Goal: Task Accomplishment & Management: Use online tool/utility

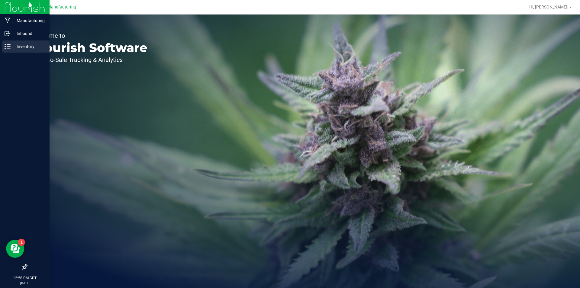
click at [7, 43] on div "Inventory" at bounding box center [26, 46] width 48 height 12
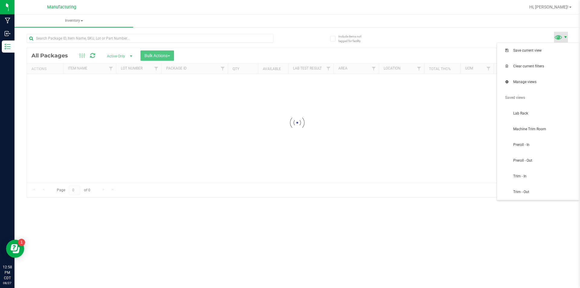
click at [564, 37] on span at bounding box center [565, 37] width 5 height 5
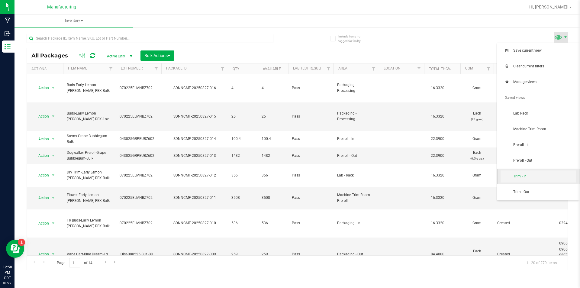
click at [535, 174] on span "Trim - In" at bounding box center [544, 176] width 63 height 5
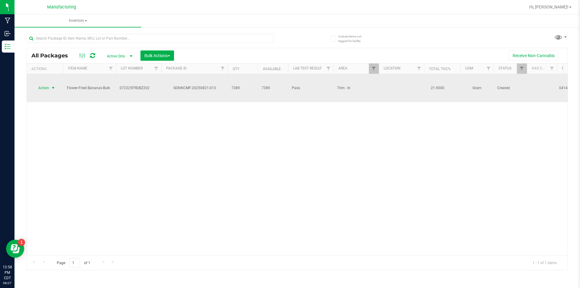
click at [53, 85] on span "select" at bounding box center [53, 87] width 5 height 5
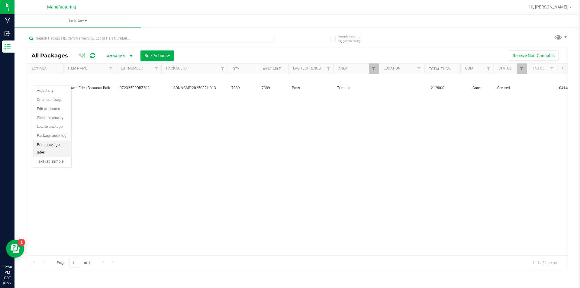
click at [62, 142] on li "Print package label" at bounding box center [52, 148] width 38 height 17
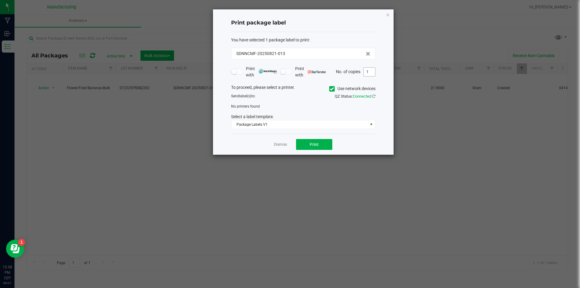
click at [368, 71] on input "1" at bounding box center [368, 72] width 11 height 8
type input "3"
click at [331, 89] on icon at bounding box center [332, 89] width 4 height 0
click at [0, 0] on input "Use network devices" at bounding box center [0, 0] width 0 height 0
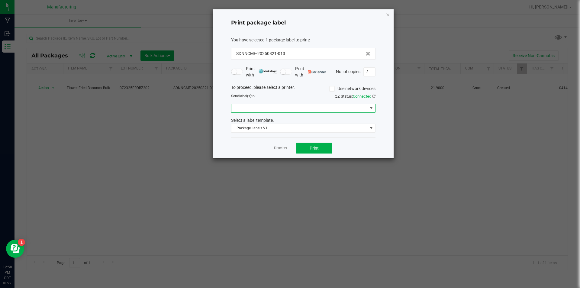
click at [370, 108] on span at bounding box center [371, 108] width 5 height 5
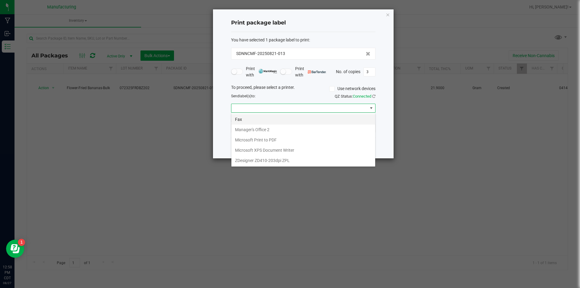
scroll to position [9, 144]
click at [344, 160] on ZPL "ZDesigner ZD410-203dpi ZPL" at bounding box center [303, 160] width 144 height 10
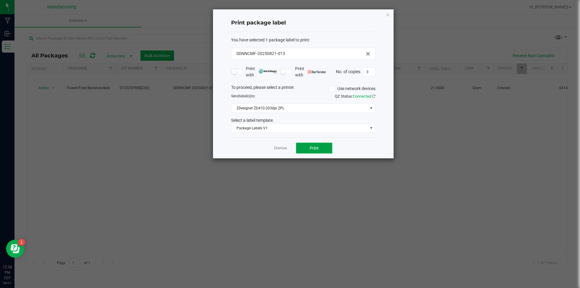
click at [318, 146] on span "Print" at bounding box center [313, 147] width 9 height 5
click at [278, 147] on link "Dismiss" at bounding box center [280, 147] width 13 height 5
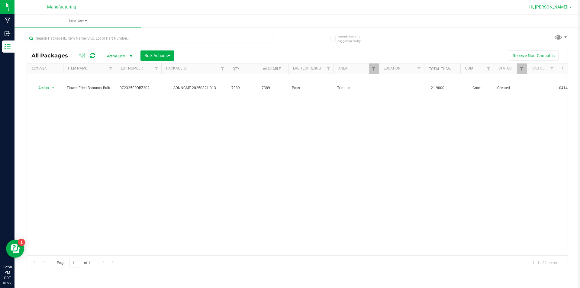
click at [563, 6] on span "Hi, [PERSON_NAME]!" at bounding box center [548, 7] width 39 height 5
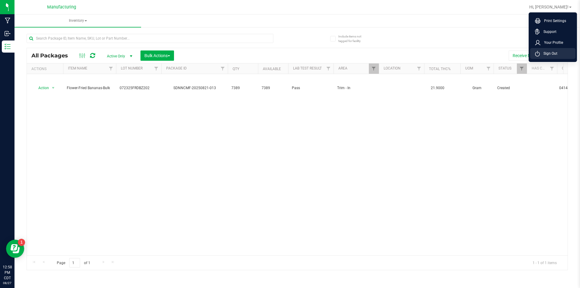
click at [549, 50] on span "Sign Out" at bounding box center [548, 53] width 18 height 6
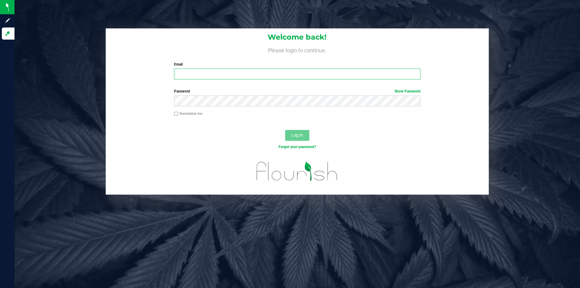
click at [299, 77] on input "Email" at bounding box center [297, 74] width 246 height 11
type input "[EMAIL_ADDRESS][DOMAIN_NAME]"
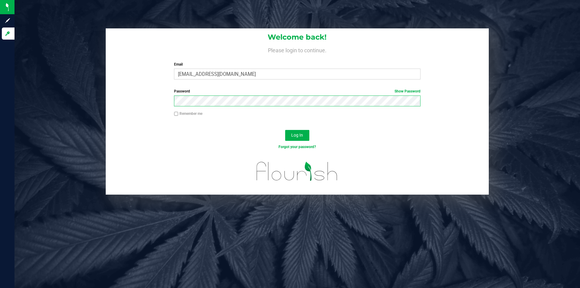
click at [285, 130] on button "Log In" at bounding box center [297, 135] width 24 height 11
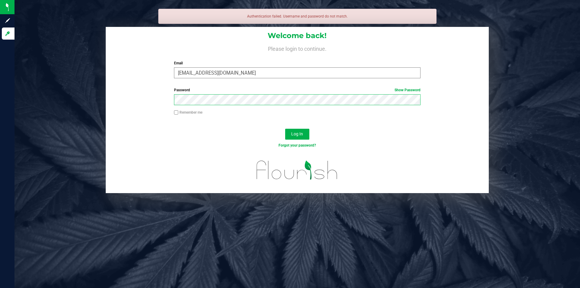
click at [285, 129] on button "Log In" at bounding box center [297, 134] width 24 height 11
